Goal: Task Accomplishment & Management: Use online tool/utility

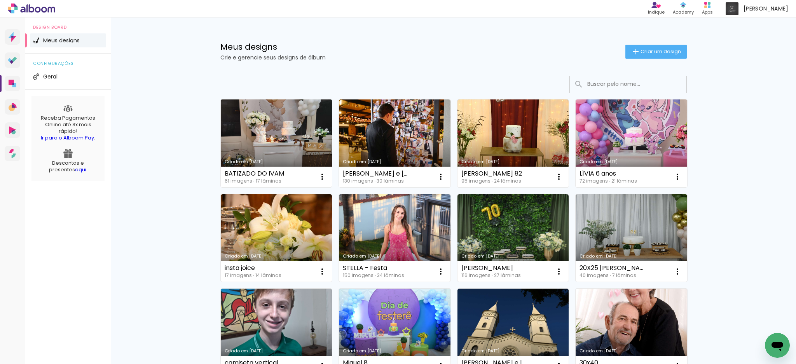
click at [290, 152] on link "Criado em [DATE]" at bounding box center [276, 143] width 111 height 88
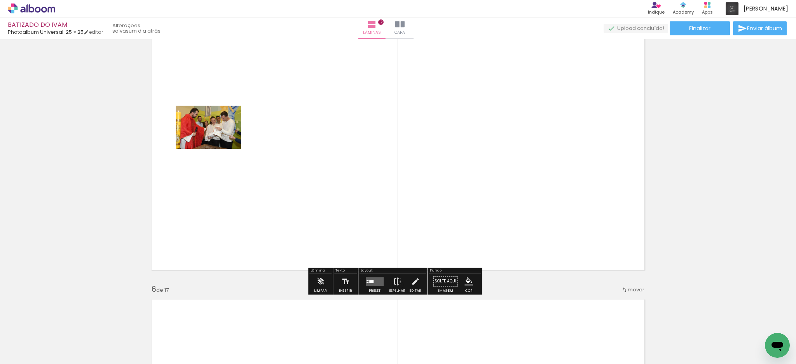
scroll to position [1139, 0]
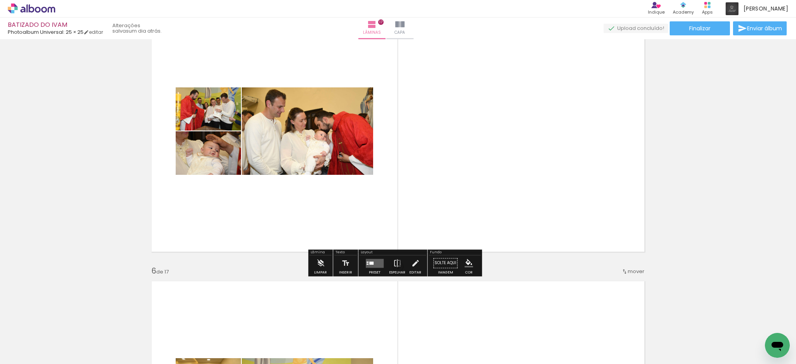
click at [375, 262] on quentale-layouter at bounding box center [375, 263] width 18 height 9
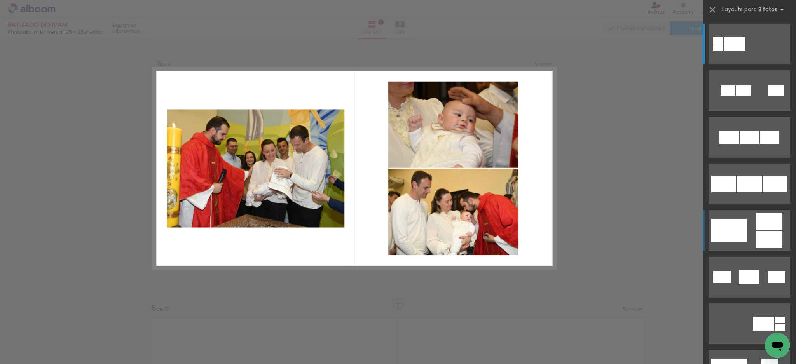
scroll to position [1093, 0]
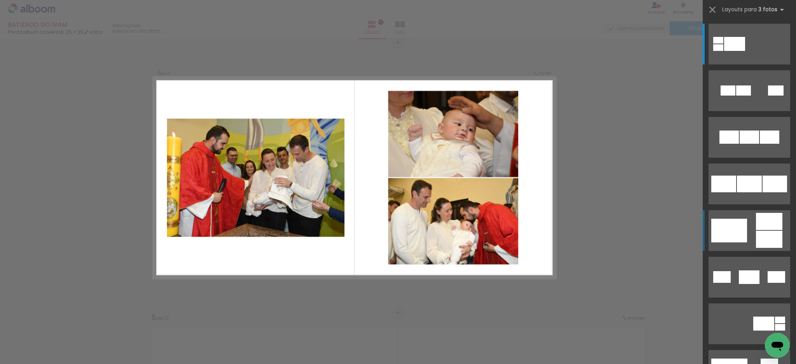
click at [750, 232] on quentale-layouter at bounding box center [749, 230] width 82 height 41
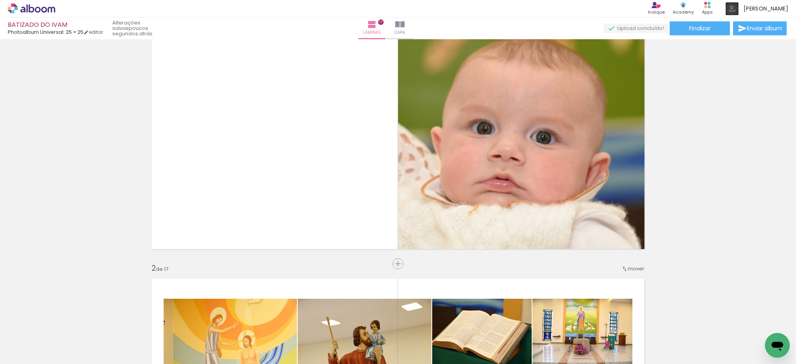
scroll to position [57, 0]
